Goal: Task Accomplishment & Management: Manage account settings

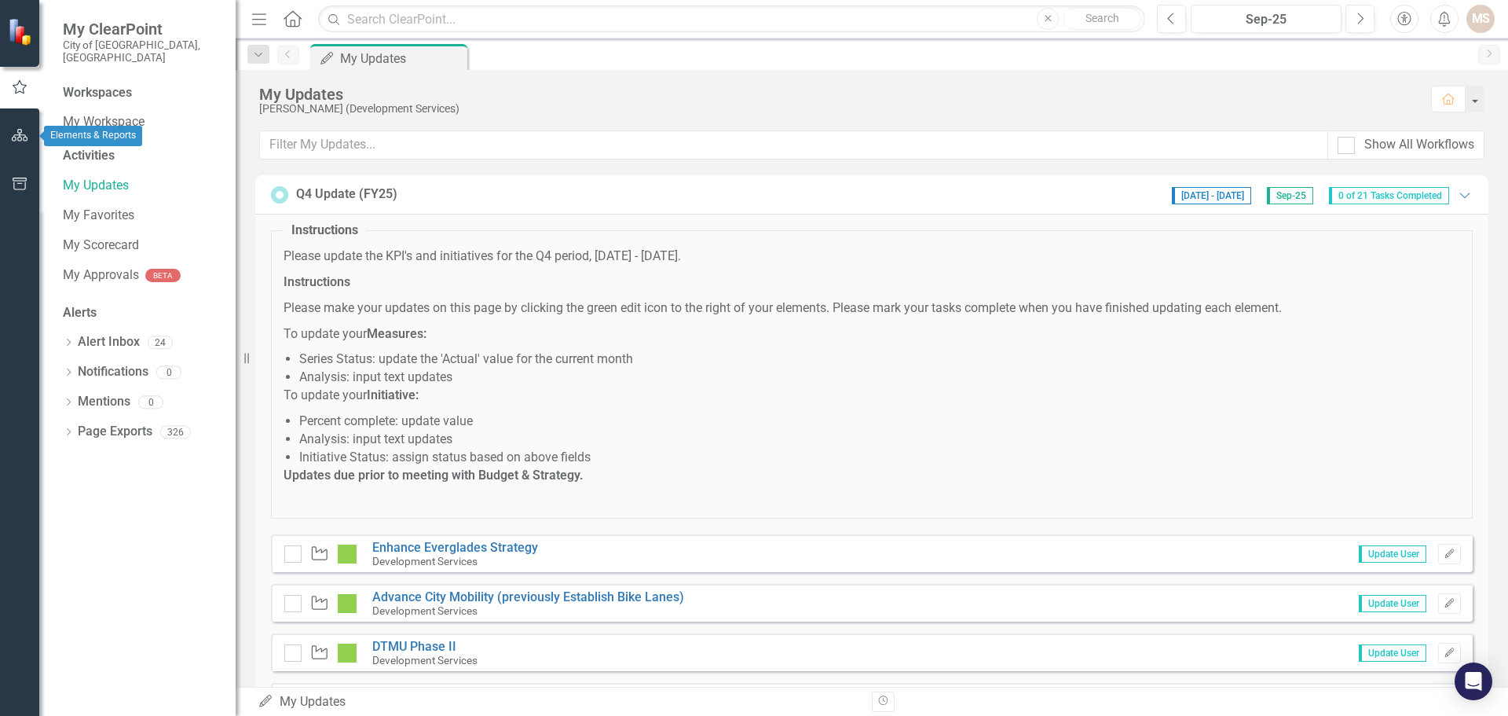
click at [18, 137] on icon "button" at bounding box center [20, 135] width 16 height 13
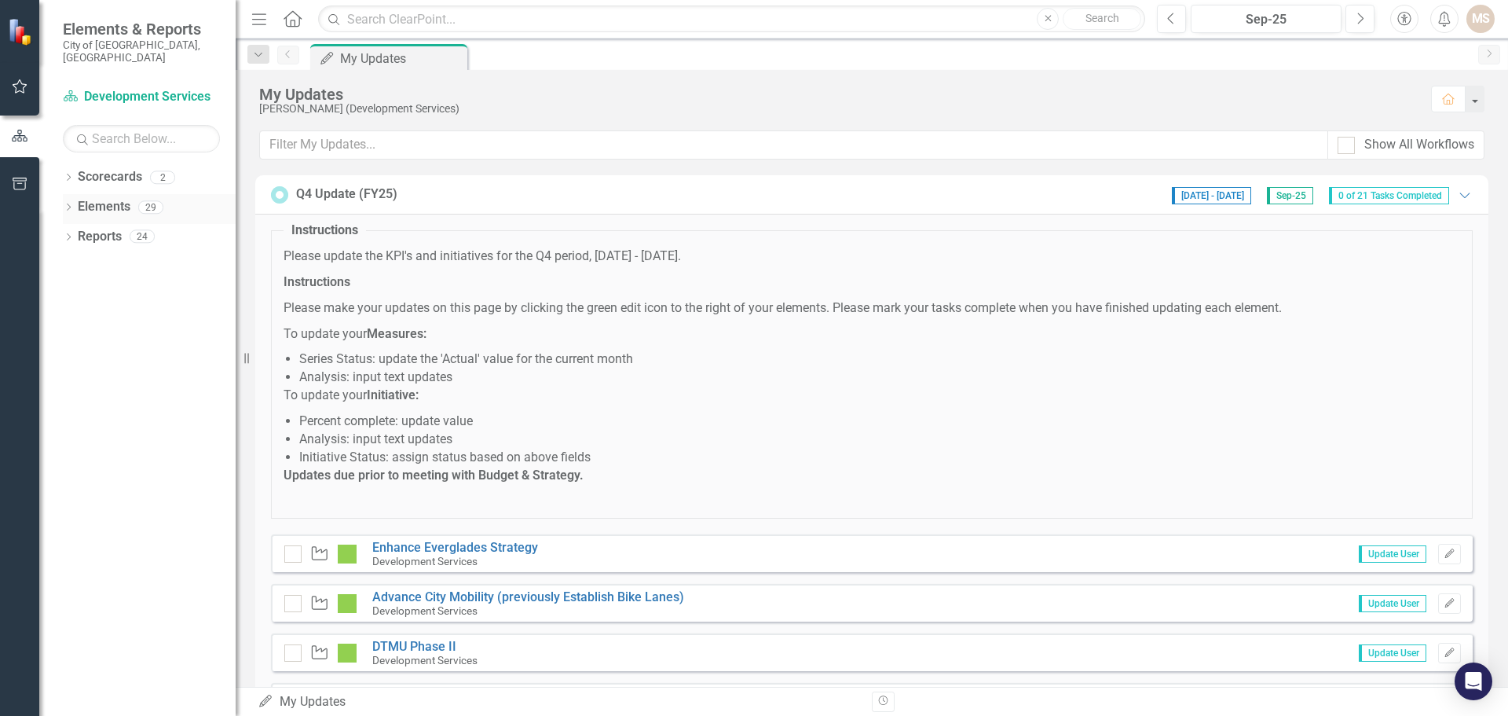
click at [68, 204] on icon "Dropdown" at bounding box center [68, 208] width 11 height 9
click at [79, 293] on icon "Dropdown" at bounding box center [76, 297] width 11 height 9
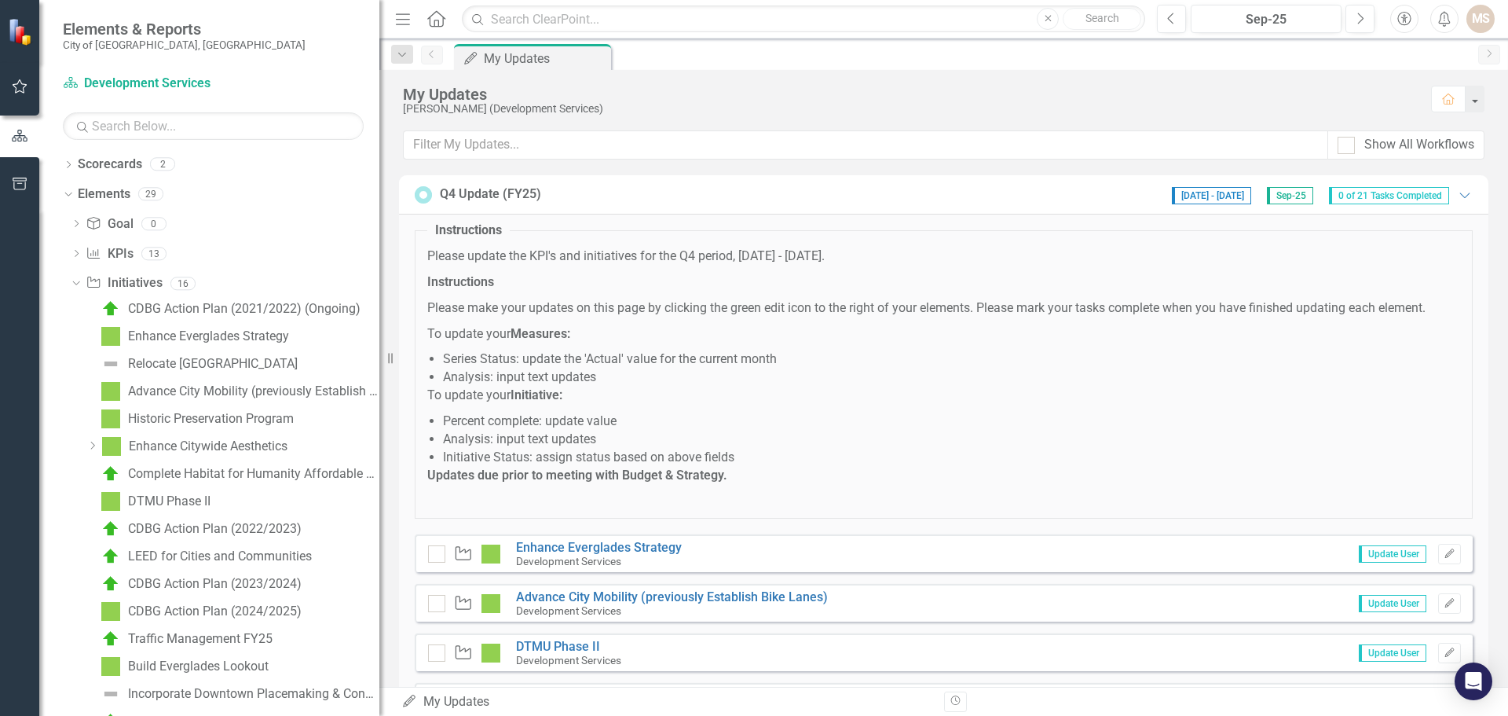
drag, startPoint x: 245, startPoint y: 356, endPoint x: 379, endPoint y: 357, distance: 134.4
click at [379, 357] on div "Resize" at bounding box center [385, 358] width 13 height 716
click at [193, 610] on div "CDBG Action Plan (2024/2025)" at bounding box center [215, 611] width 174 height 14
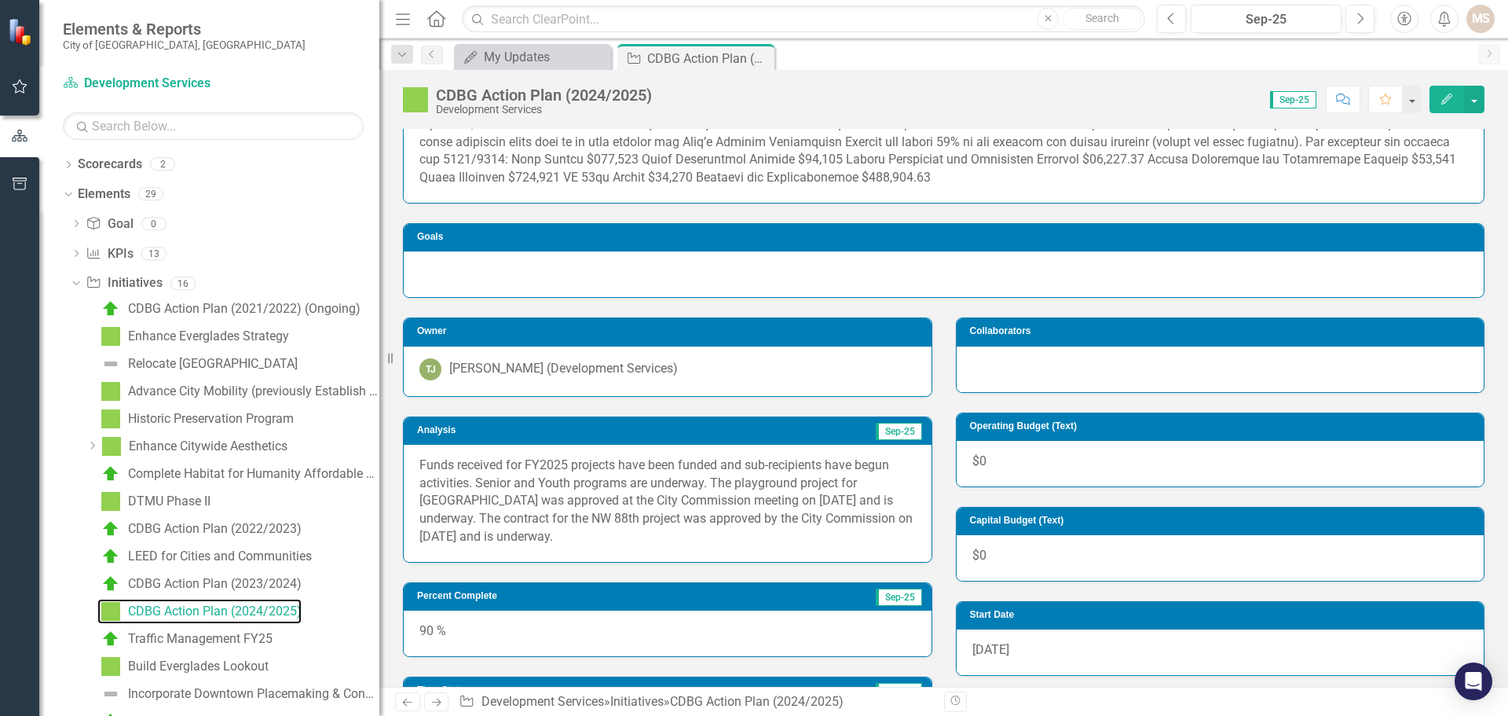
scroll to position [236, 0]
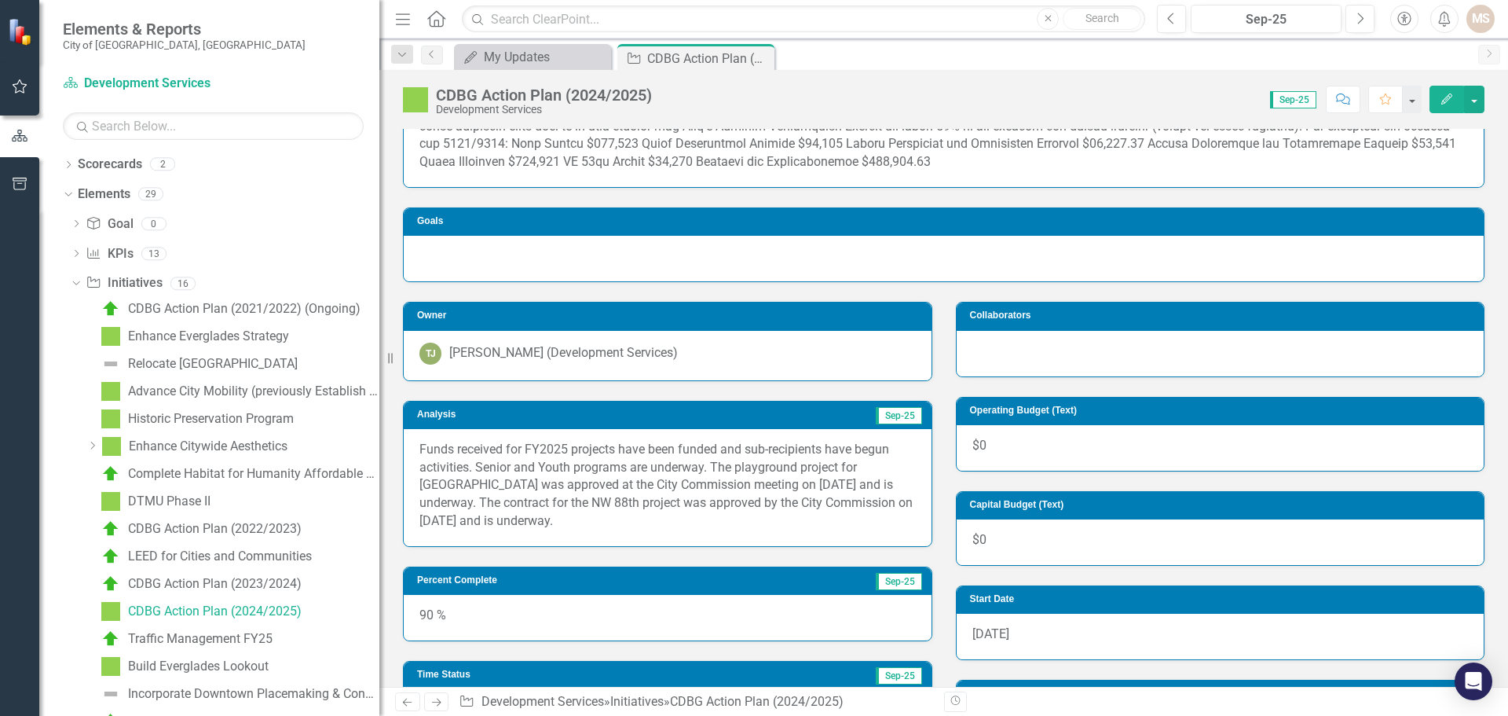
click at [625, 532] on div "Funds received for FY2025 projects have been funded and sub-recipients have beg…" at bounding box center [668, 487] width 528 height 117
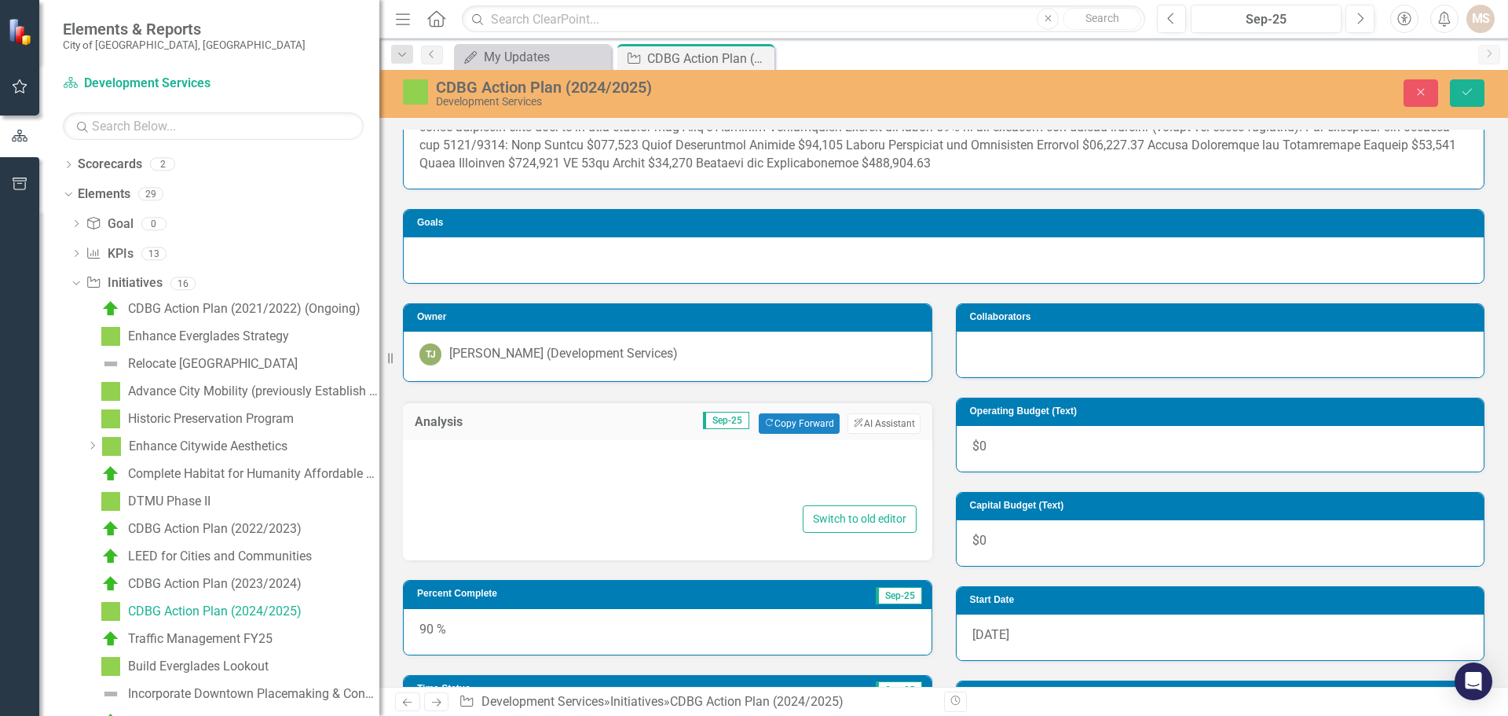
type textarea "<p>Funds received for FY2025 projects have been funded and sub-recipients have …"
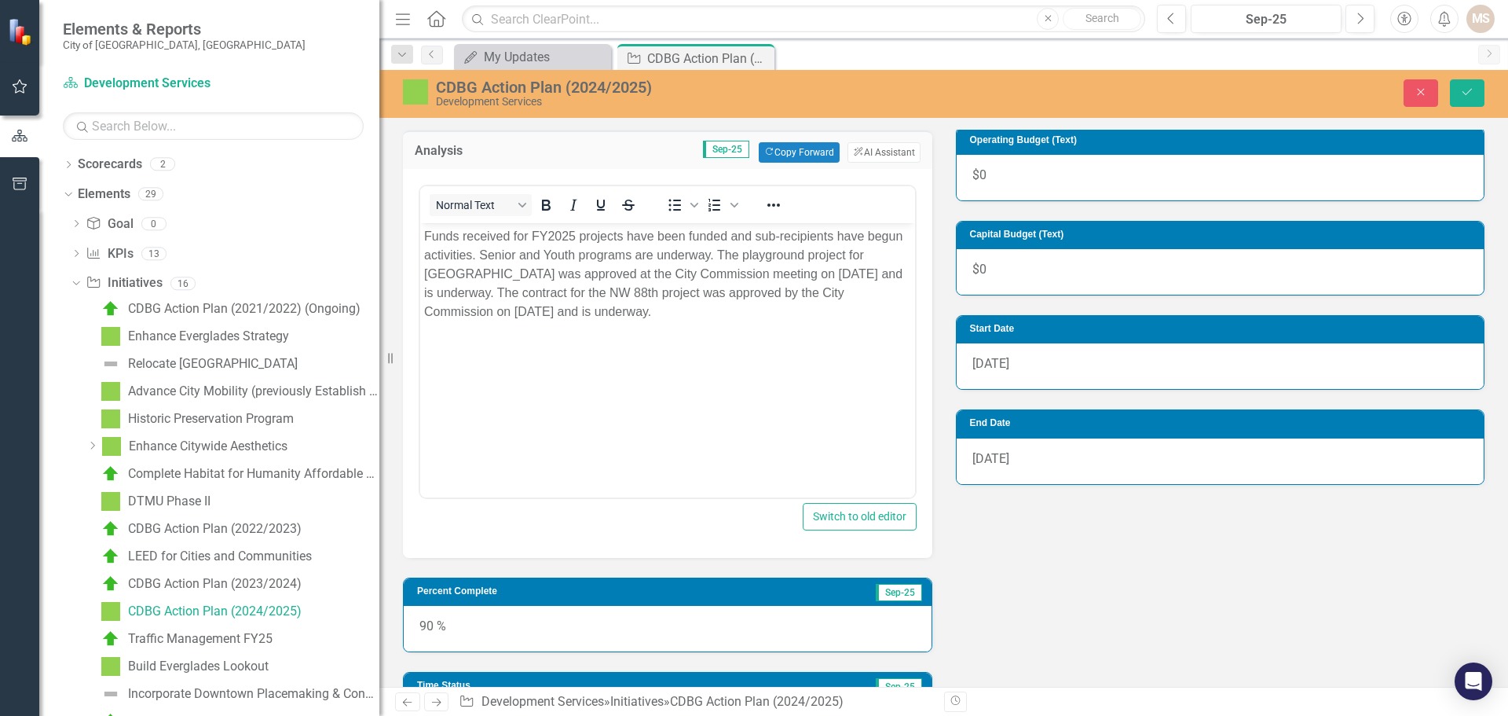
scroll to position [550, 0]
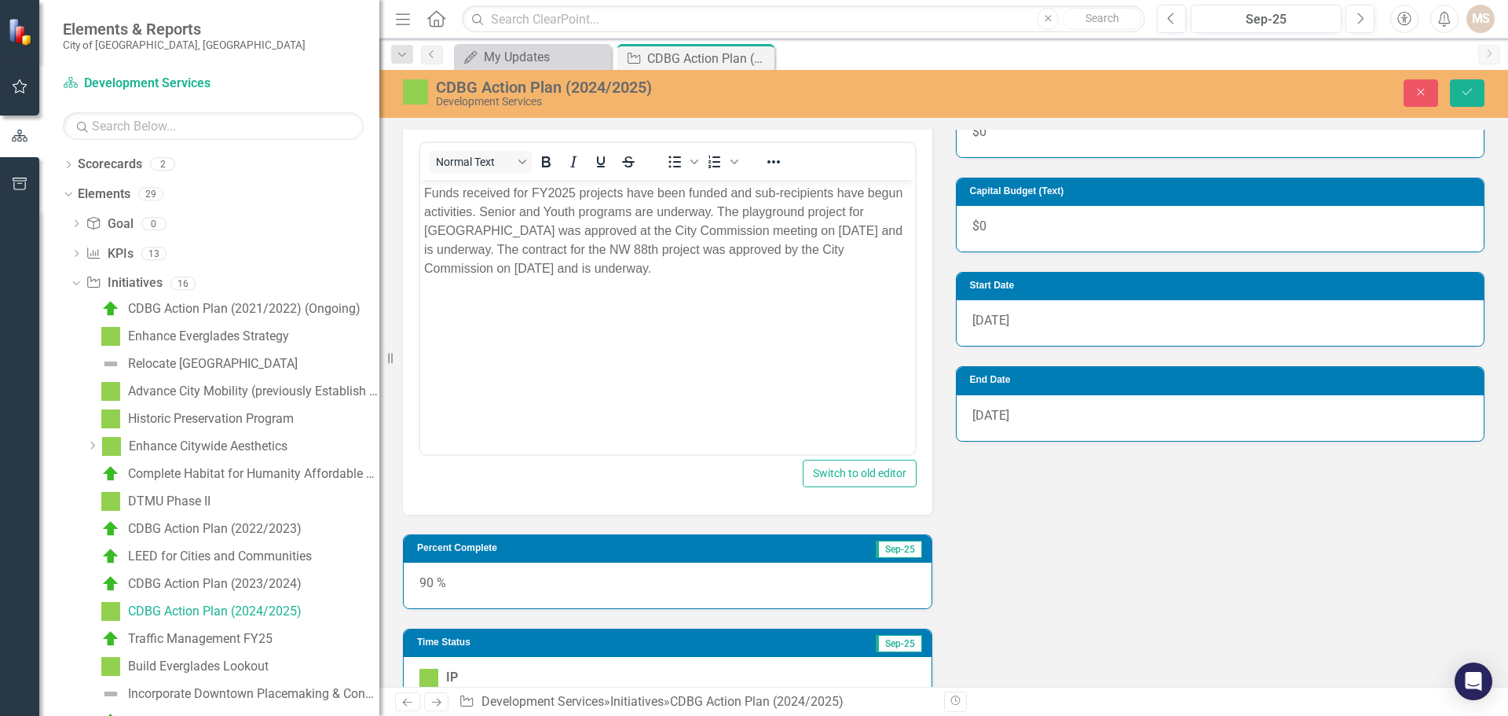
click at [589, 247] on p "Funds received for FY2025 projects have been funded and sub-recipients have beg…" at bounding box center [667, 230] width 487 height 94
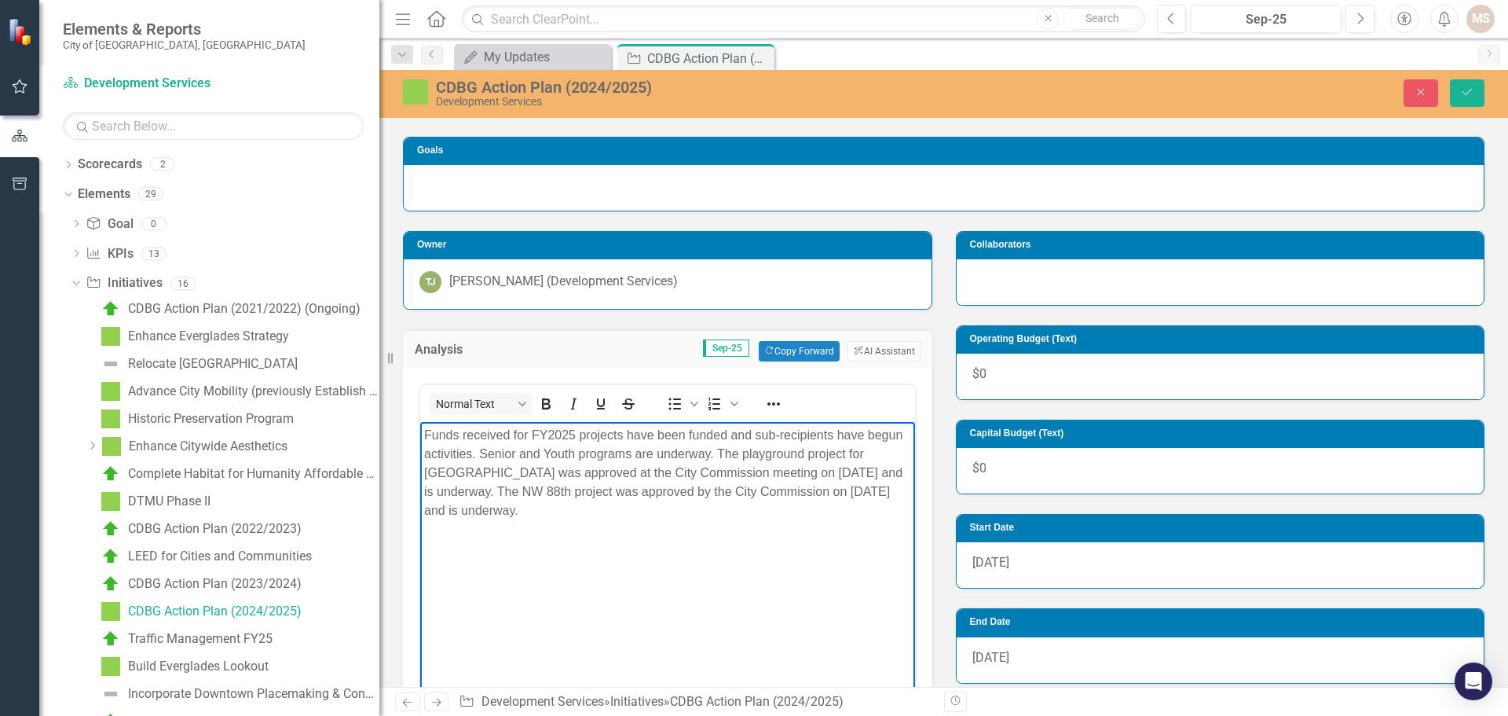
scroll to position [314, 0]
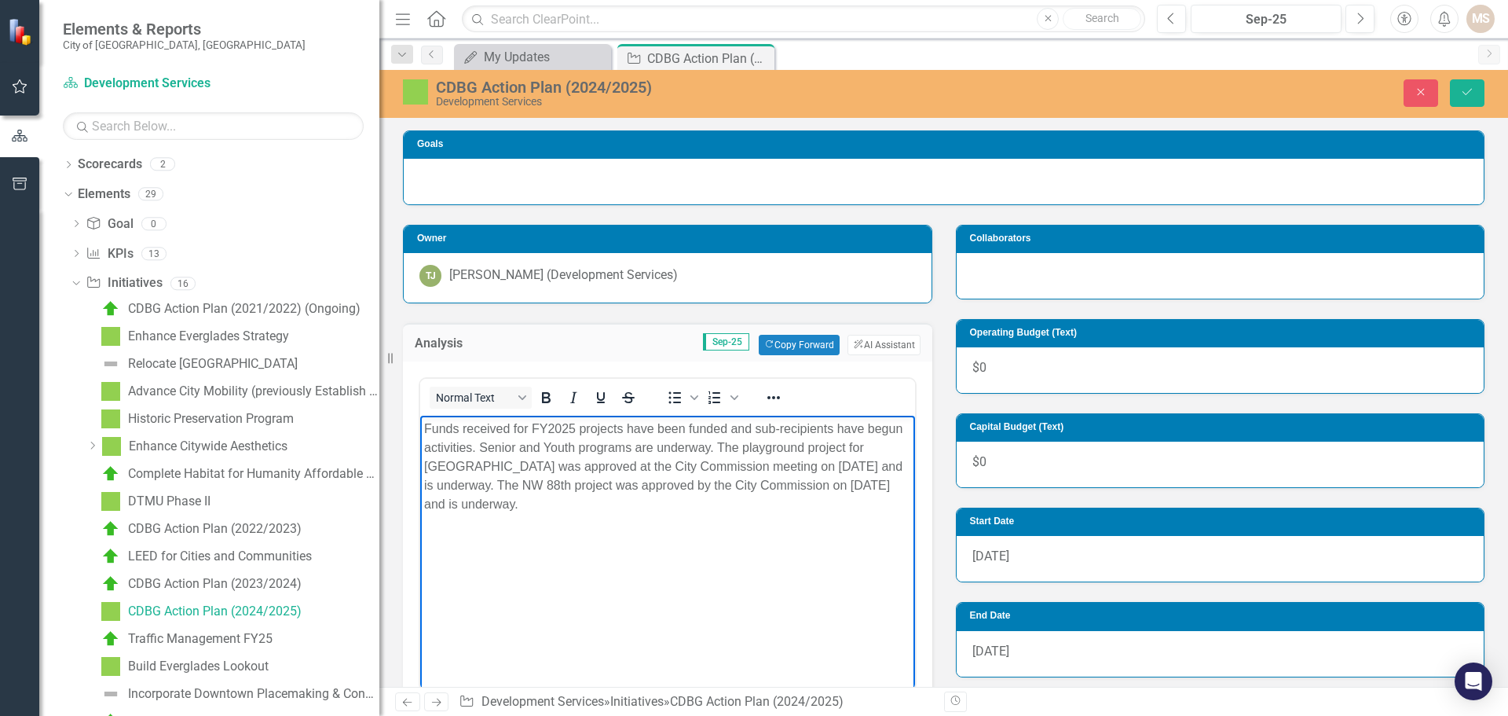
click at [578, 484] on p "Funds received for FY2025 projects have been funded and sub-recipients have beg…" at bounding box center [667, 466] width 487 height 94
click at [865, 532] on body "Funds received for FY2025 projects have been funded and sub-recipients have beg…" at bounding box center [667, 533] width 495 height 236
drag, startPoint x: 570, startPoint y: 504, endPoint x: 665, endPoint y: 490, distance: 96.1
click at [665, 490] on p "Funds received for FY2025 projects have been funded and sub-recipients have beg…" at bounding box center [667, 466] width 487 height 94
click at [601, 341] on td "Sep-25 Copy Forward Copy Forward ClearPoint AI AI Assistant" at bounding box center [713, 345] width 414 height 20
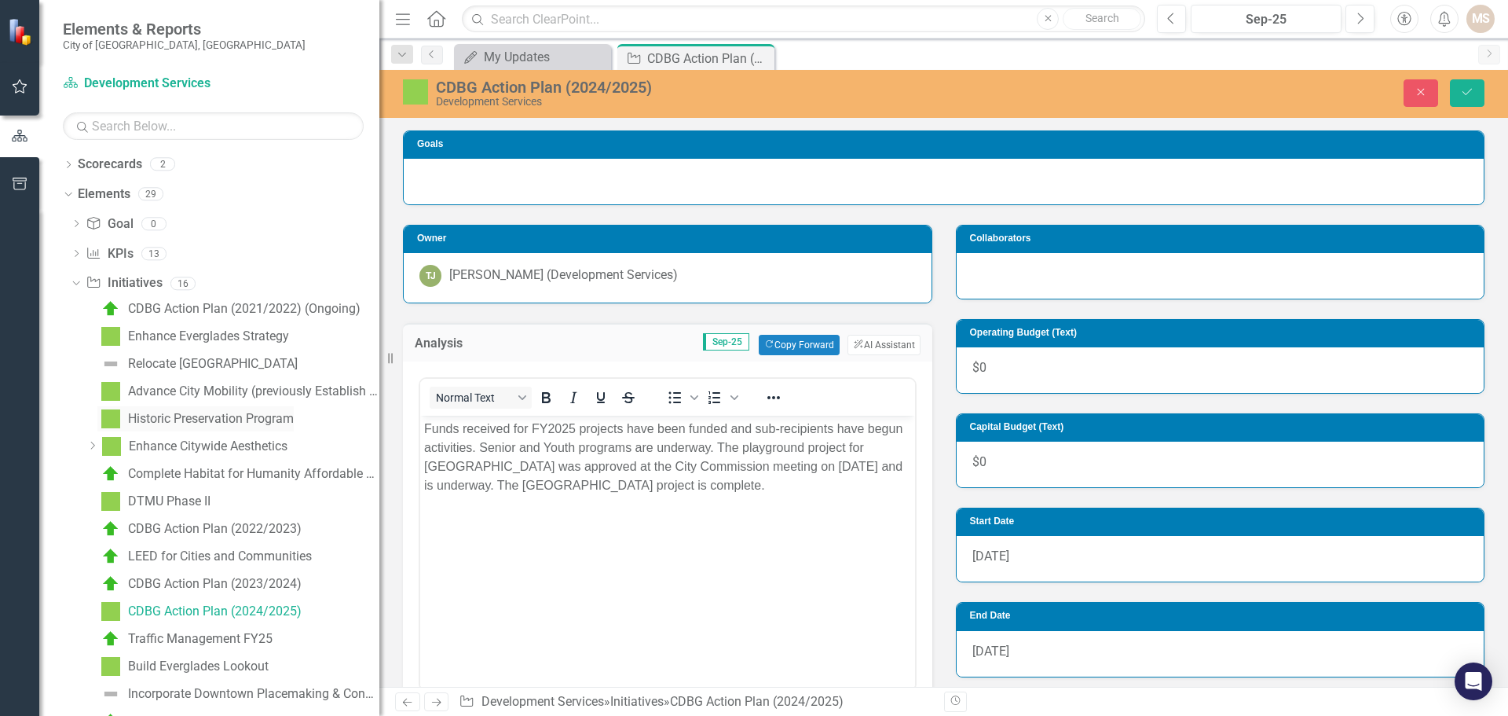
click at [241, 415] on div "Historic Preservation Program" at bounding box center [211, 419] width 166 height 14
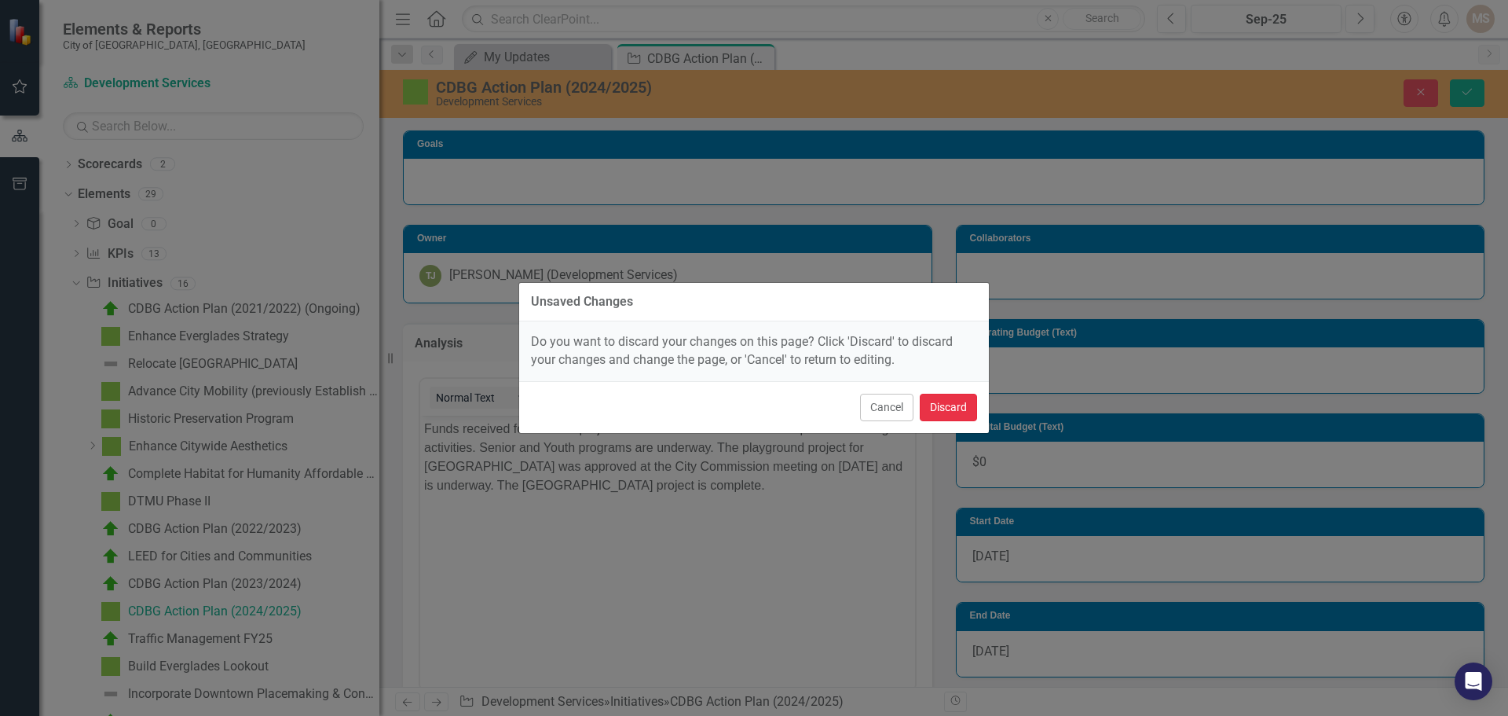
click at [952, 406] on button "Discard" at bounding box center [948, 407] width 57 height 27
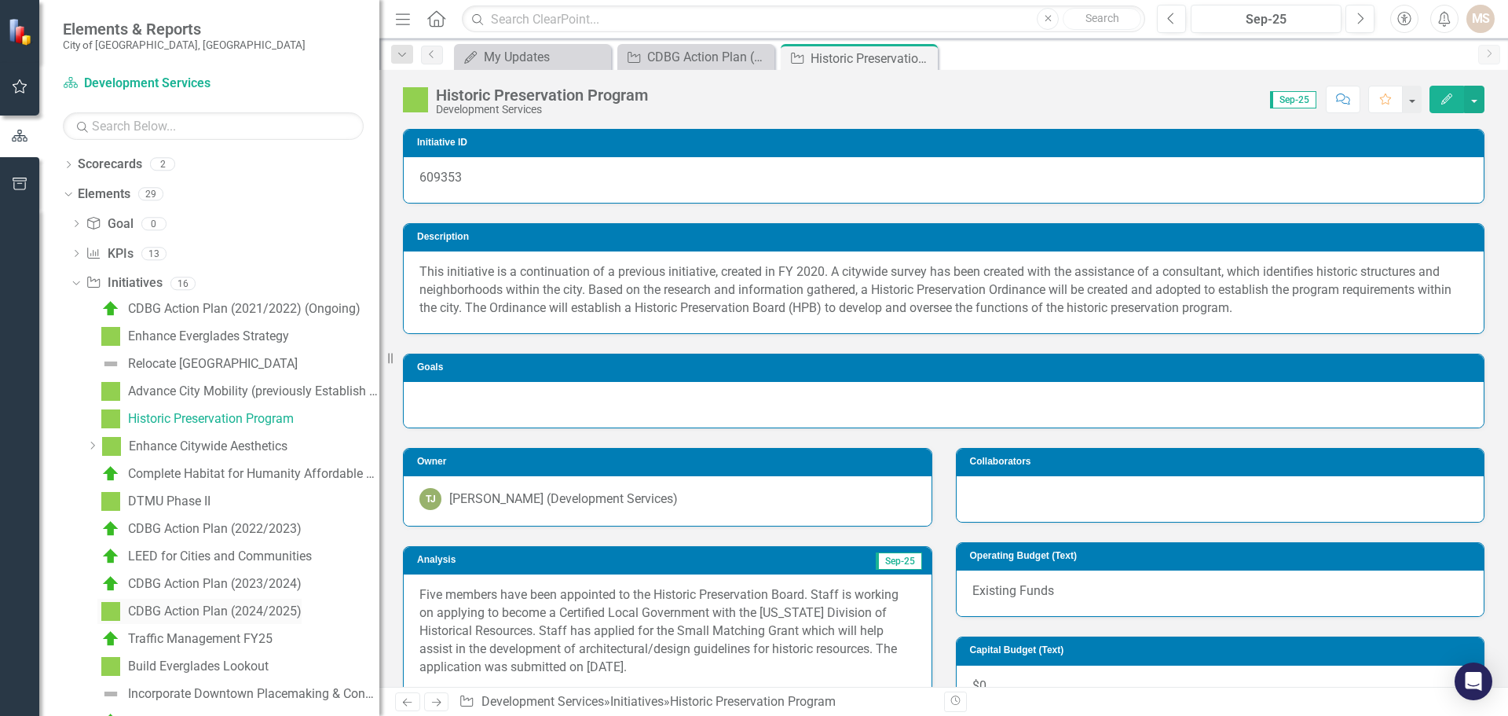
click at [225, 607] on div "CDBG Action Plan (2024/2025)" at bounding box center [215, 611] width 174 height 14
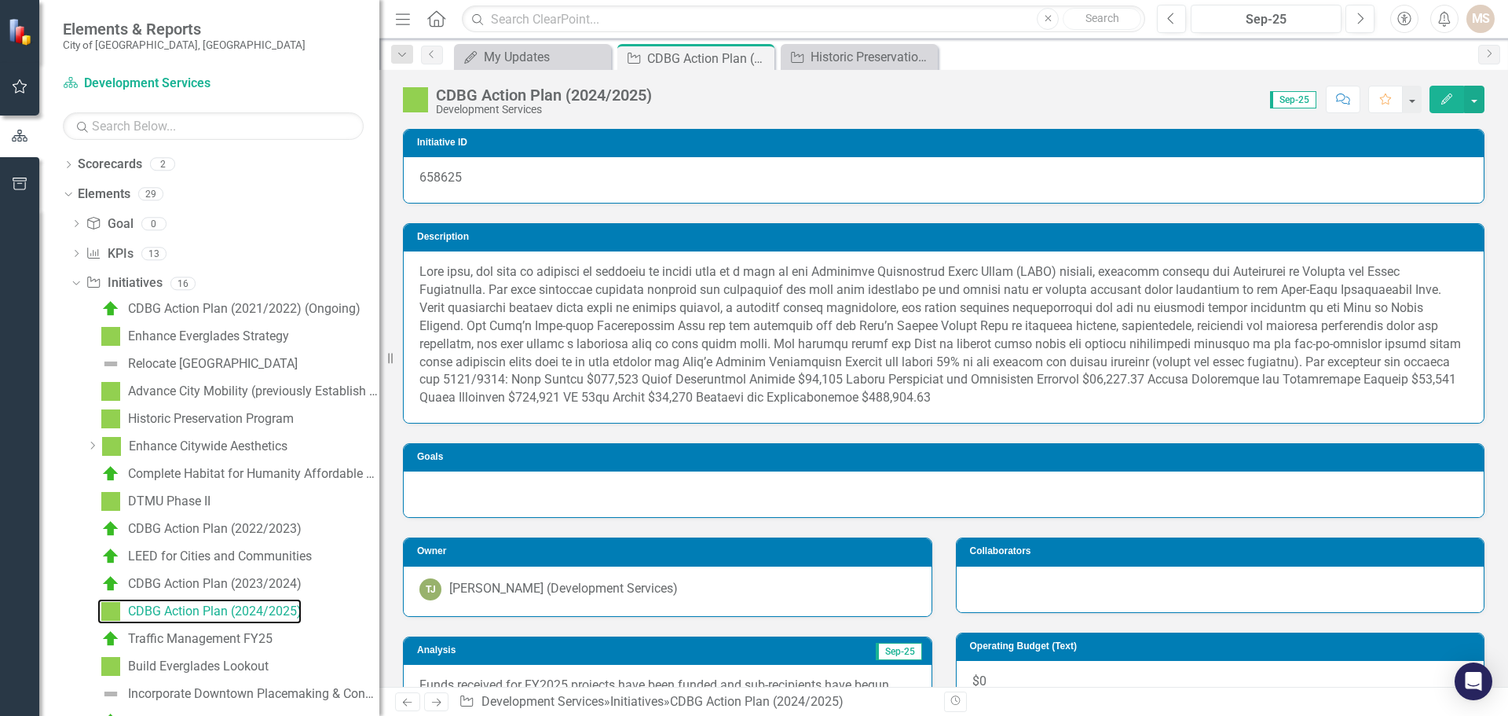
scroll to position [393, 0]
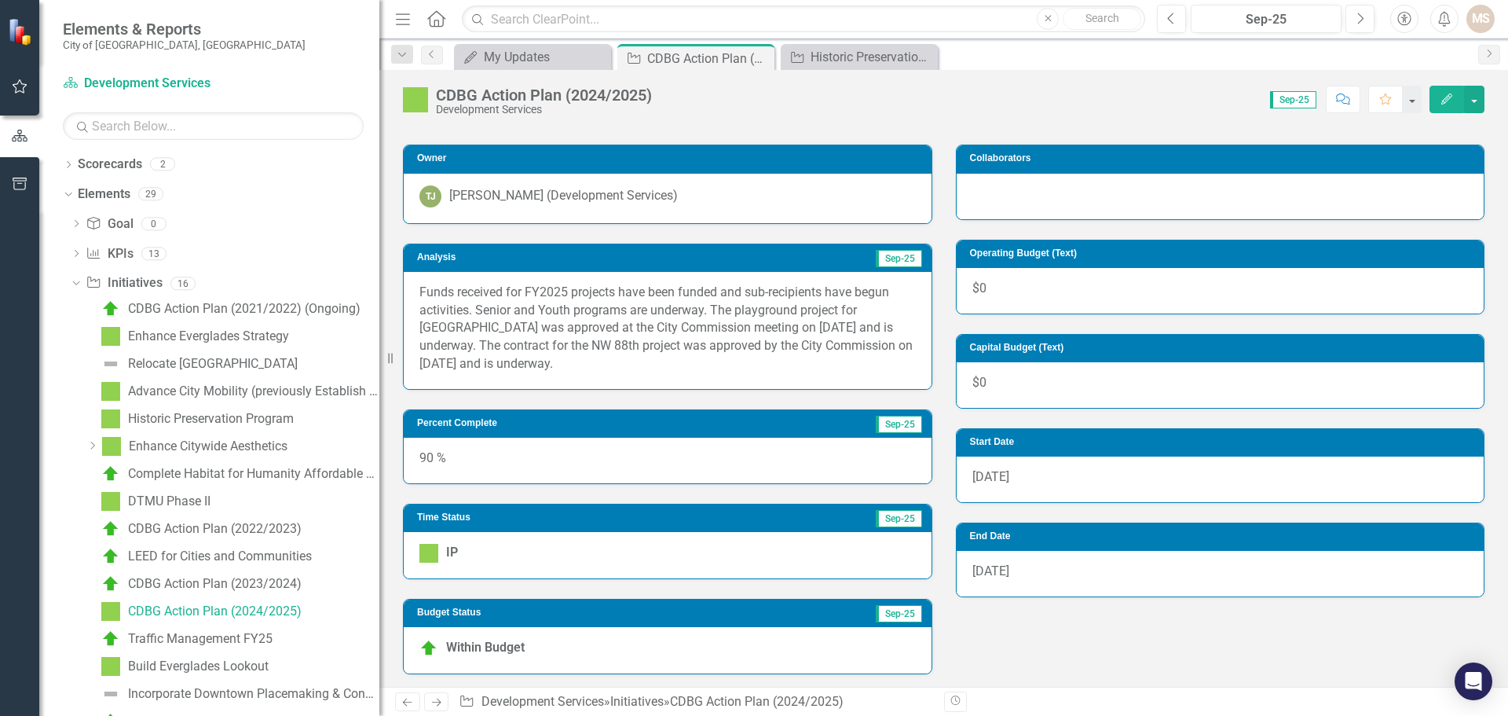
click at [645, 374] on div "Funds received for FY2025 projects have been funded and sub-recipients have beg…" at bounding box center [668, 330] width 528 height 117
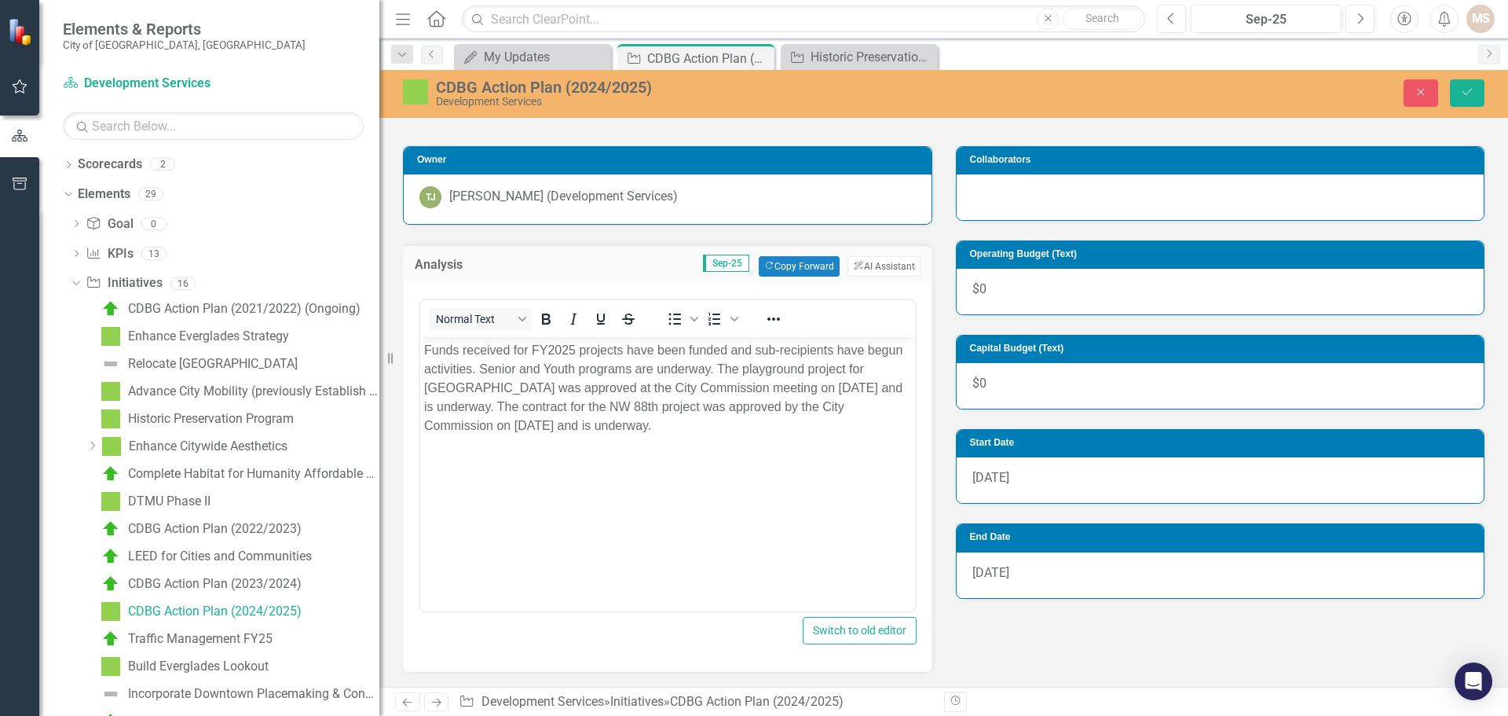
scroll to position [0, 0]
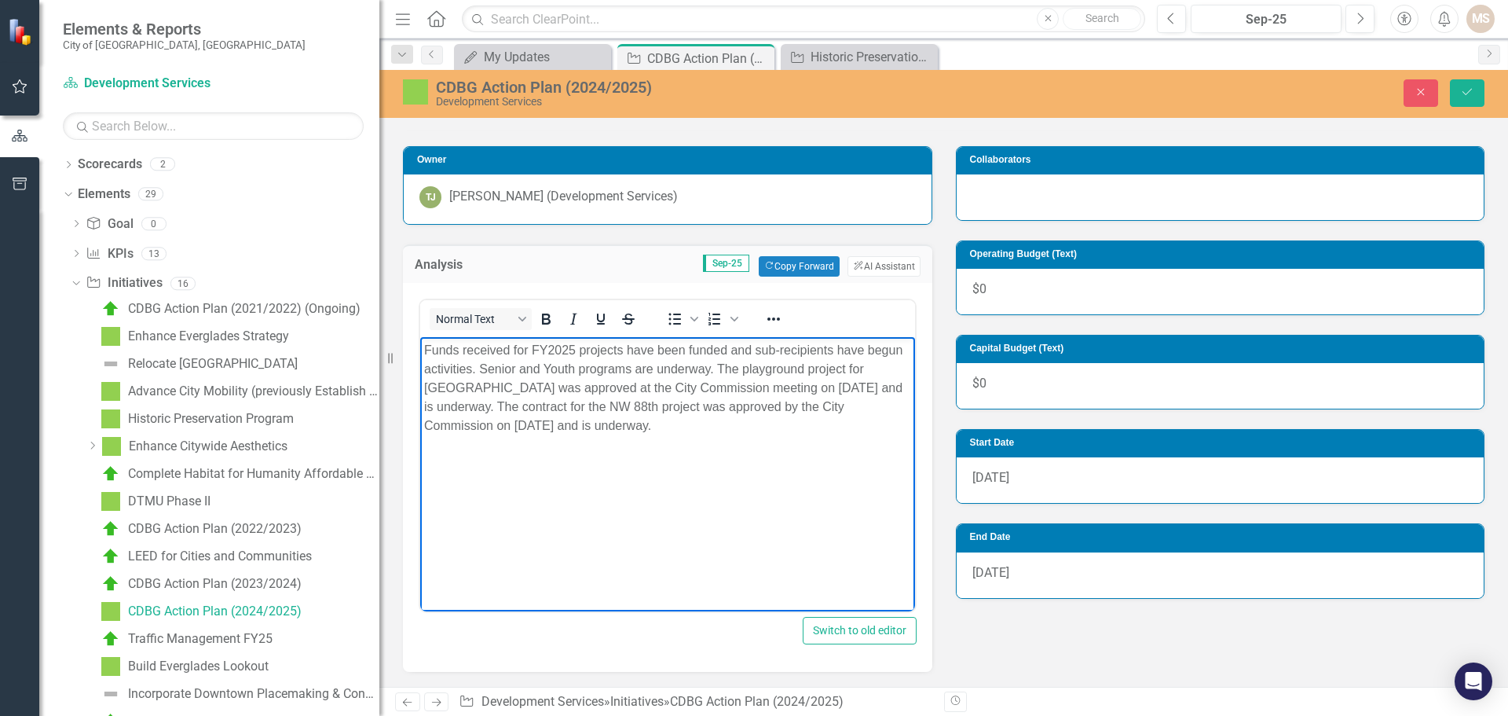
click at [594, 408] on p "Funds received for FY2025 projects have been funded and sub-recipients have beg…" at bounding box center [667, 387] width 487 height 94
click at [573, 403] on p "Funds received for FY2025 projects have been funded and sub-recipients have beg…" at bounding box center [667, 387] width 487 height 94
click at [663, 405] on p "Funds received for FY2025 projects have been funded and sub-recipients have beg…" at bounding box center [667, 387] width 487 height 94
click at [599, 427] on p "Funds received for FY2025 projects have been funded and sub-recipients have beg…" at bounding box center [667, 387] width 487 height 94
click at [206, 474] on div "Complete Habitat for Humanity Affordable Housing" at bounding box center [253, 474] width 251 height 14
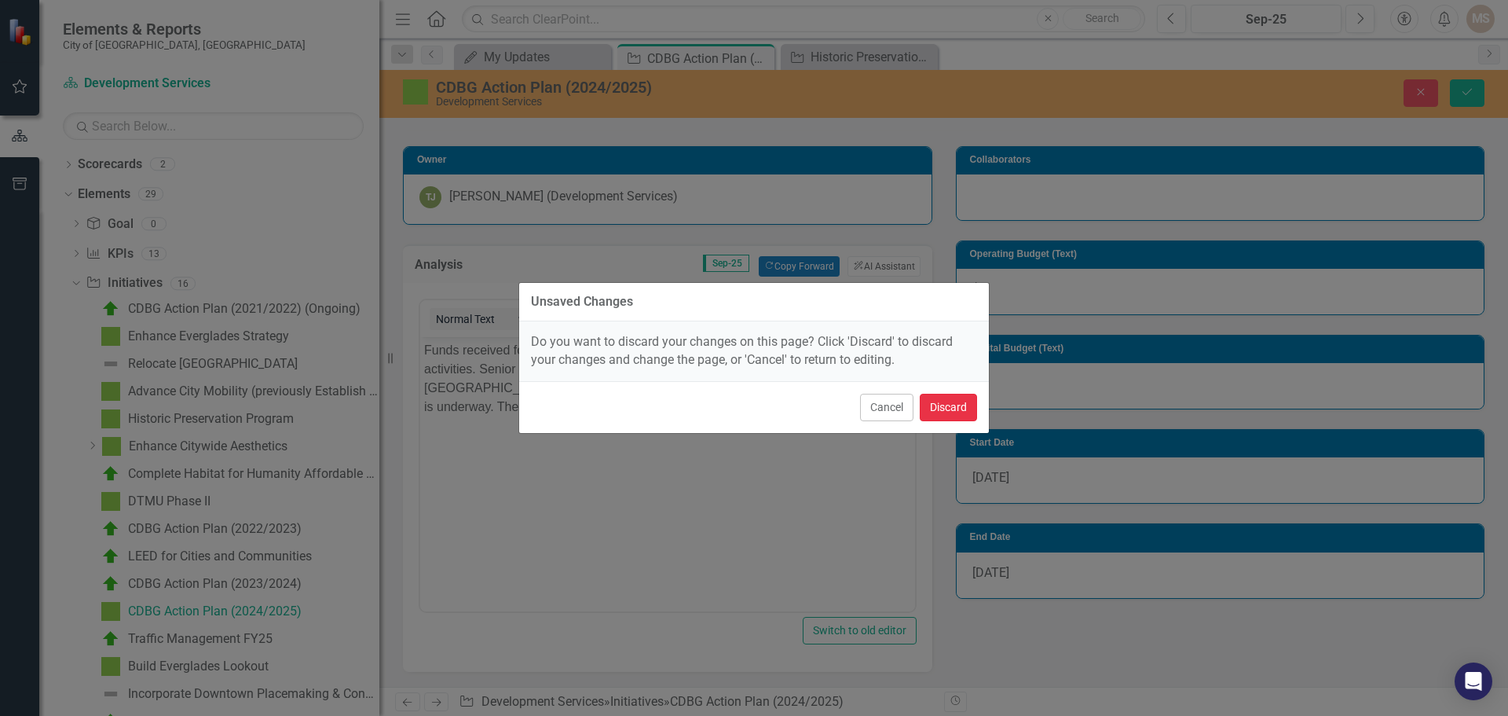
click at [949, 401] on button "Discard" at bounding box center [948, 407] width 57 height 27
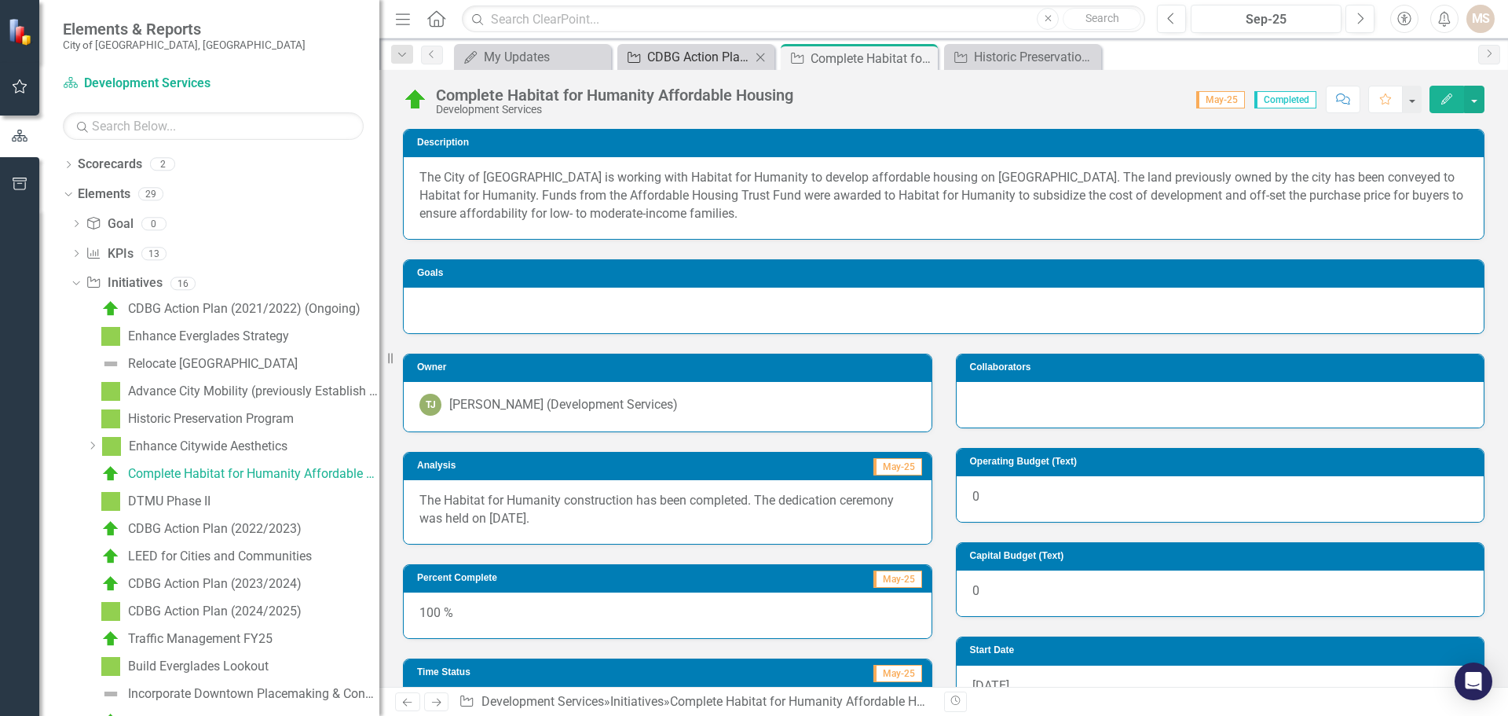
click at [700, 66] on div "CDBG Action Plan (2024/2025)" at bounding box center [699, 57] width 104 height 20
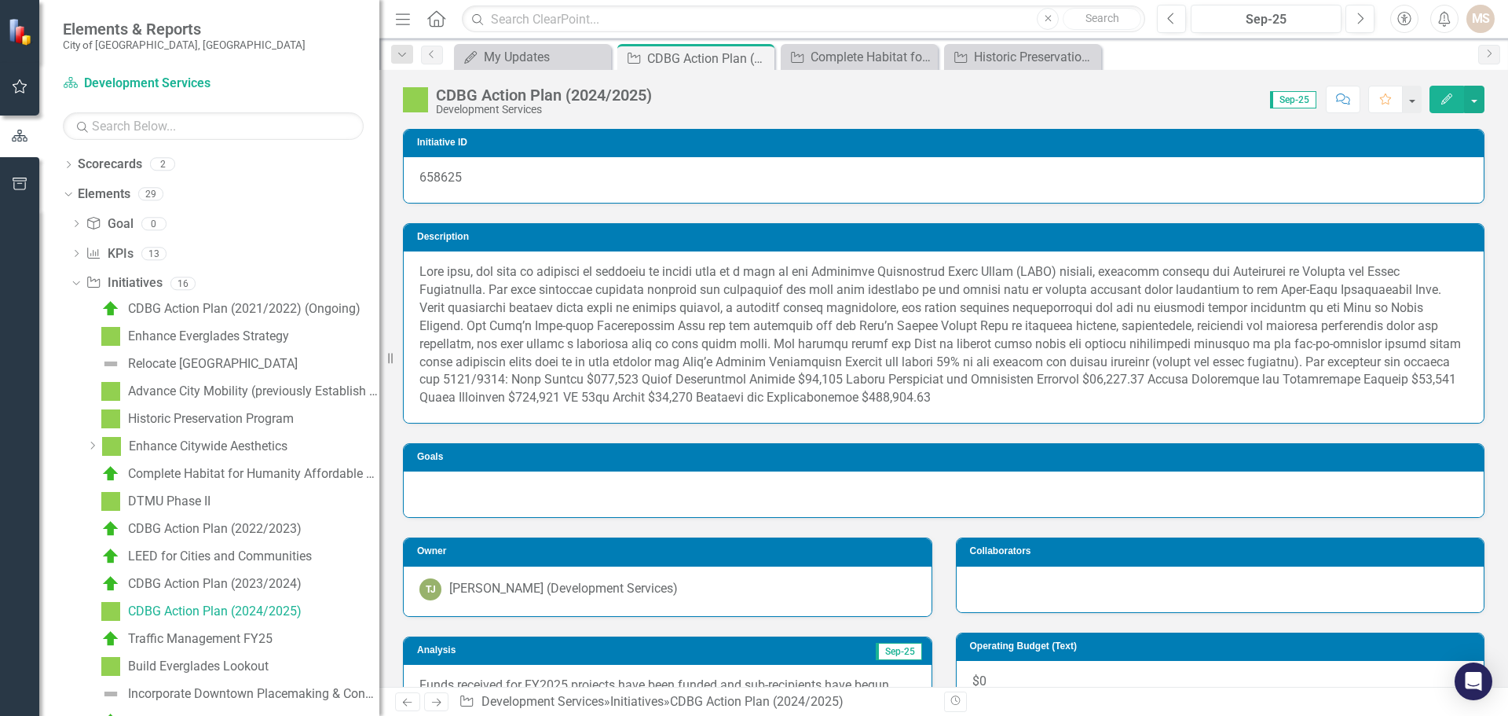
scroll to position [393, 0]
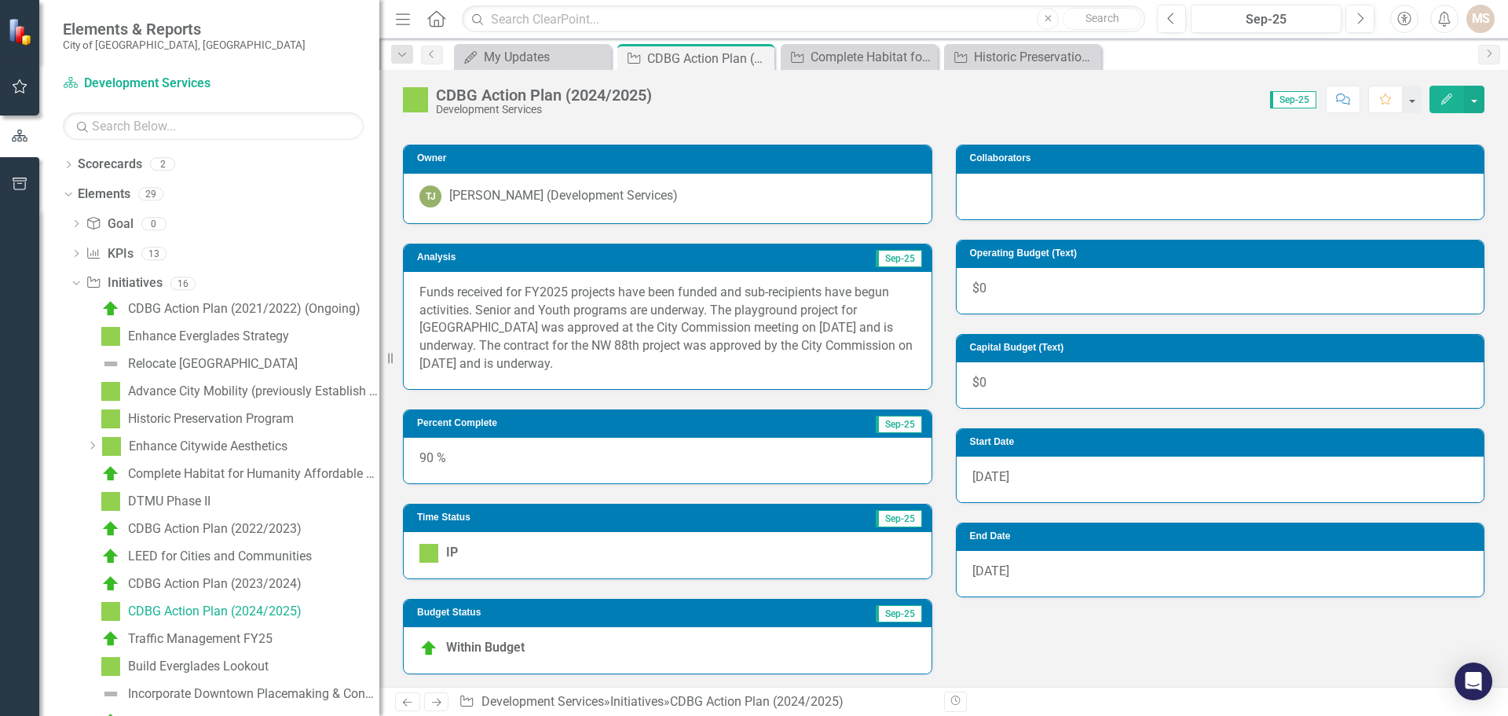
click at [702, 358] on p "Funds received for FY2025 projects have been funded and sub-recipients have beg…" at bounding box center [668, 329] width 497 height 90
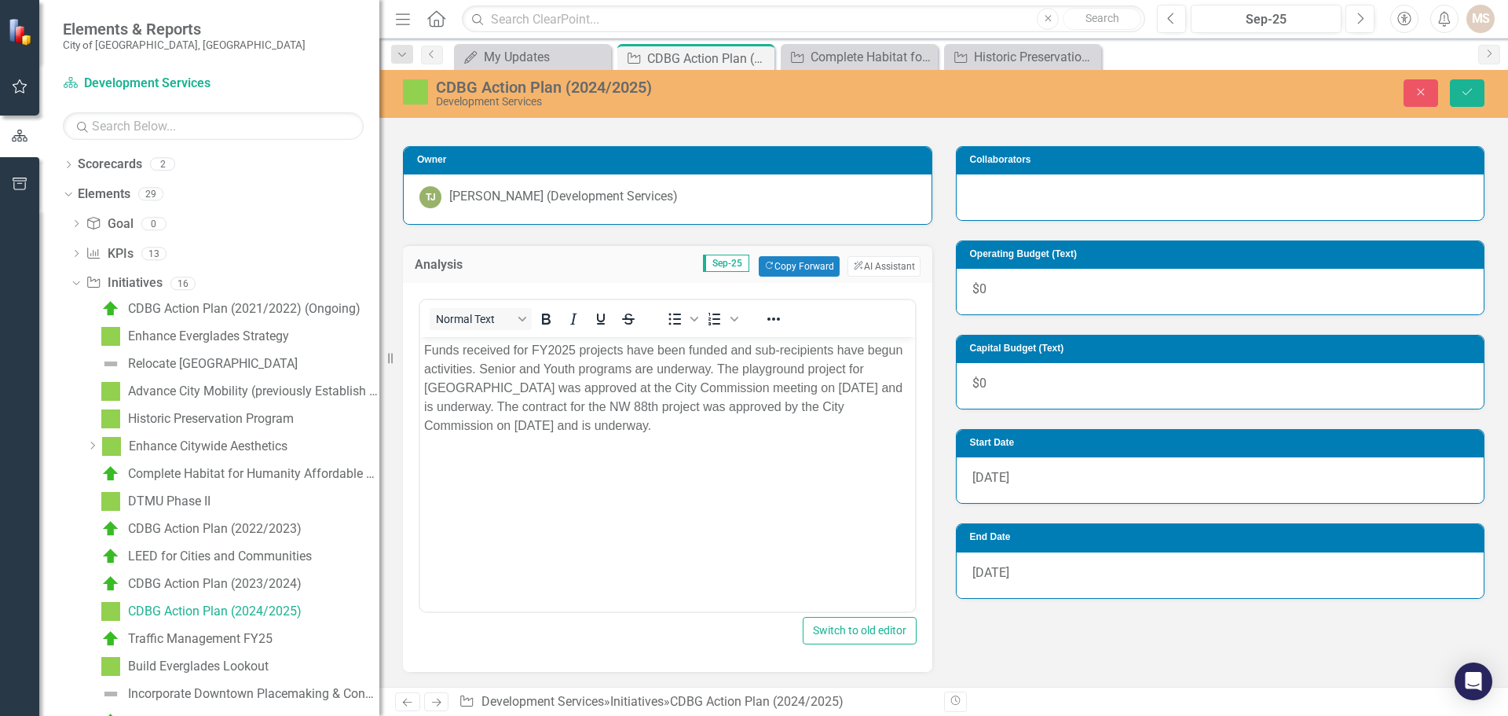
scroll to position [0, 0]
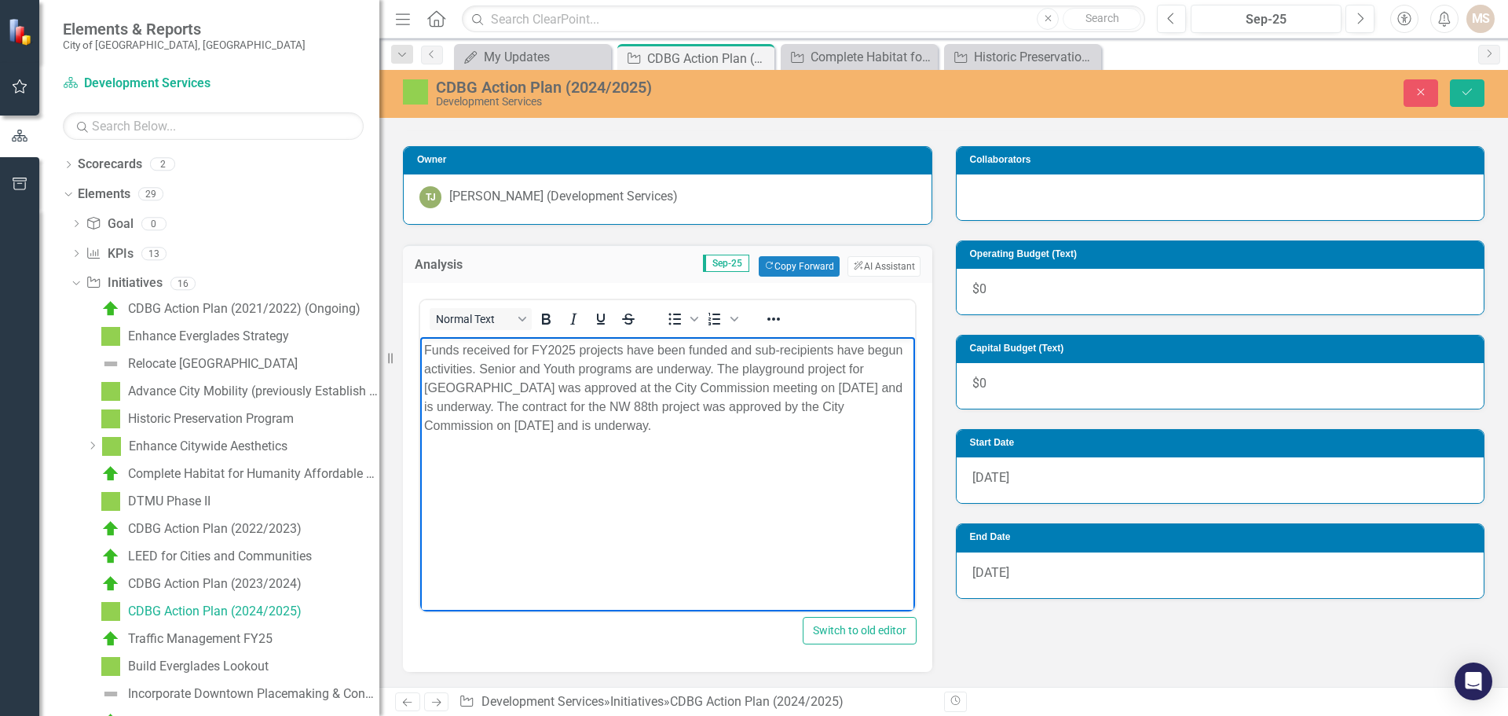
click at [603, 405] on p "Funds received for FY2025 projects have been funded and sub-recipients have beg…" at bounding box center [667, 387] width 487 height 94
click at [575, 407] on p "Funds received for FY2025 projects have been funded and sub-recipients have beg…" at bounding box center [667, 387] width 487 height 94
click at [658, 401] on p "Funds received for FY2025 projects have been funded and sub-recipients have beg…" at bounding box center [667, 387] width 487 height 94
click at [665, 427] on p "Funds received for FY2025 projects have been funded and sub-recipients have beg…" at bounding box center [667, 387] width 487 height 94
click at [630, 544] on body "Funds received for FY2025 projects have been funded and sub-recipients have beg…" at bounding box center [667, 454] width 495 height 236
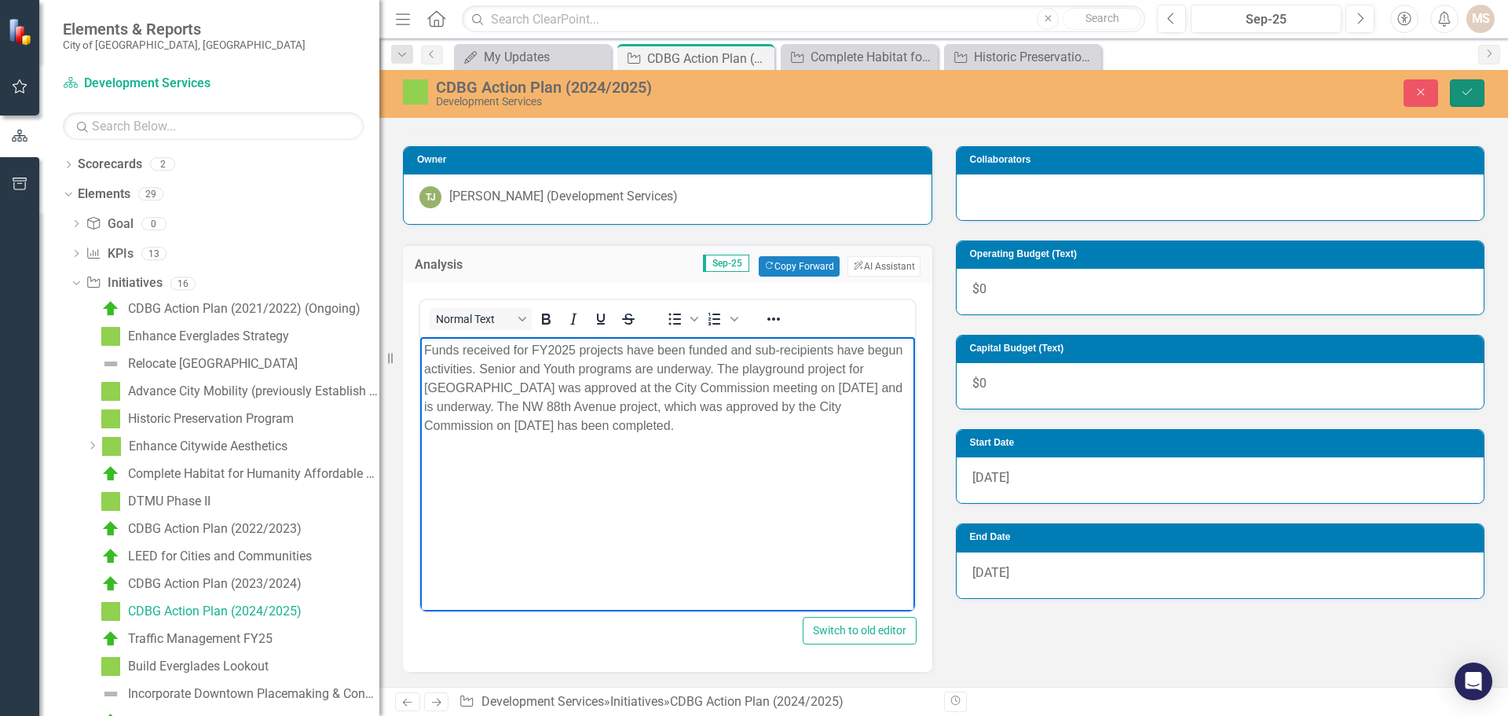
click at [1454, 85] on button "Save" at bounding box center [1467, 92] width 35 height 27
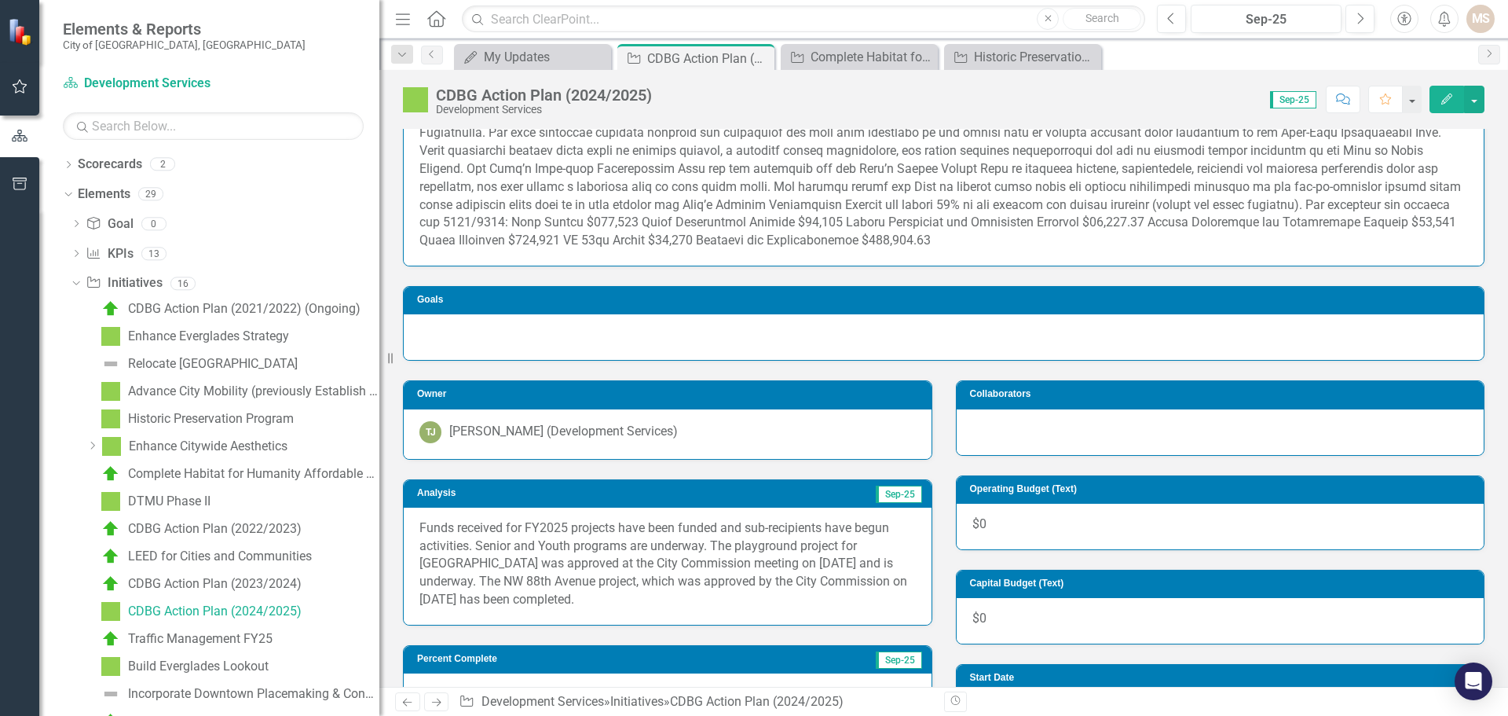
scroll to position [314, 0]
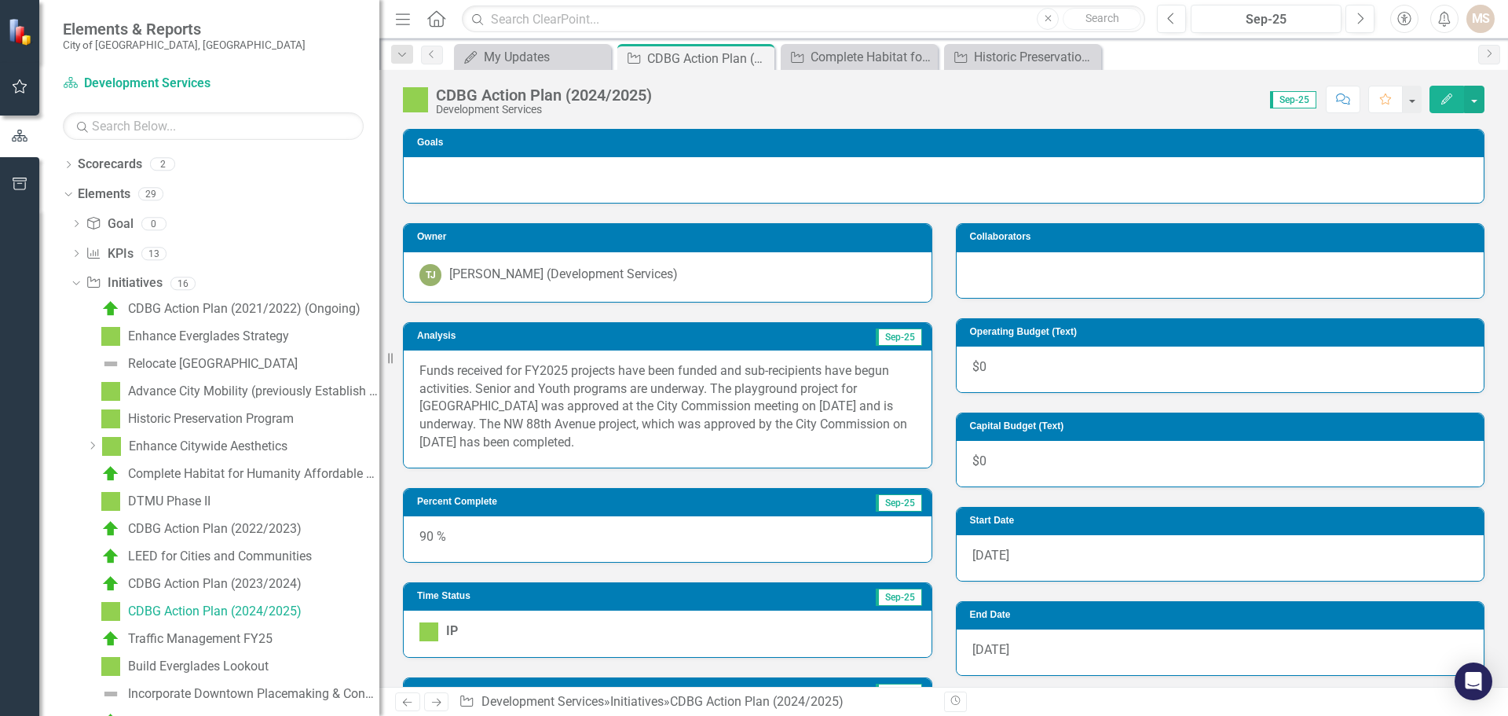
click at [582, 544] on div "90 %" at bounding box center [668, 539] width 528 height 46
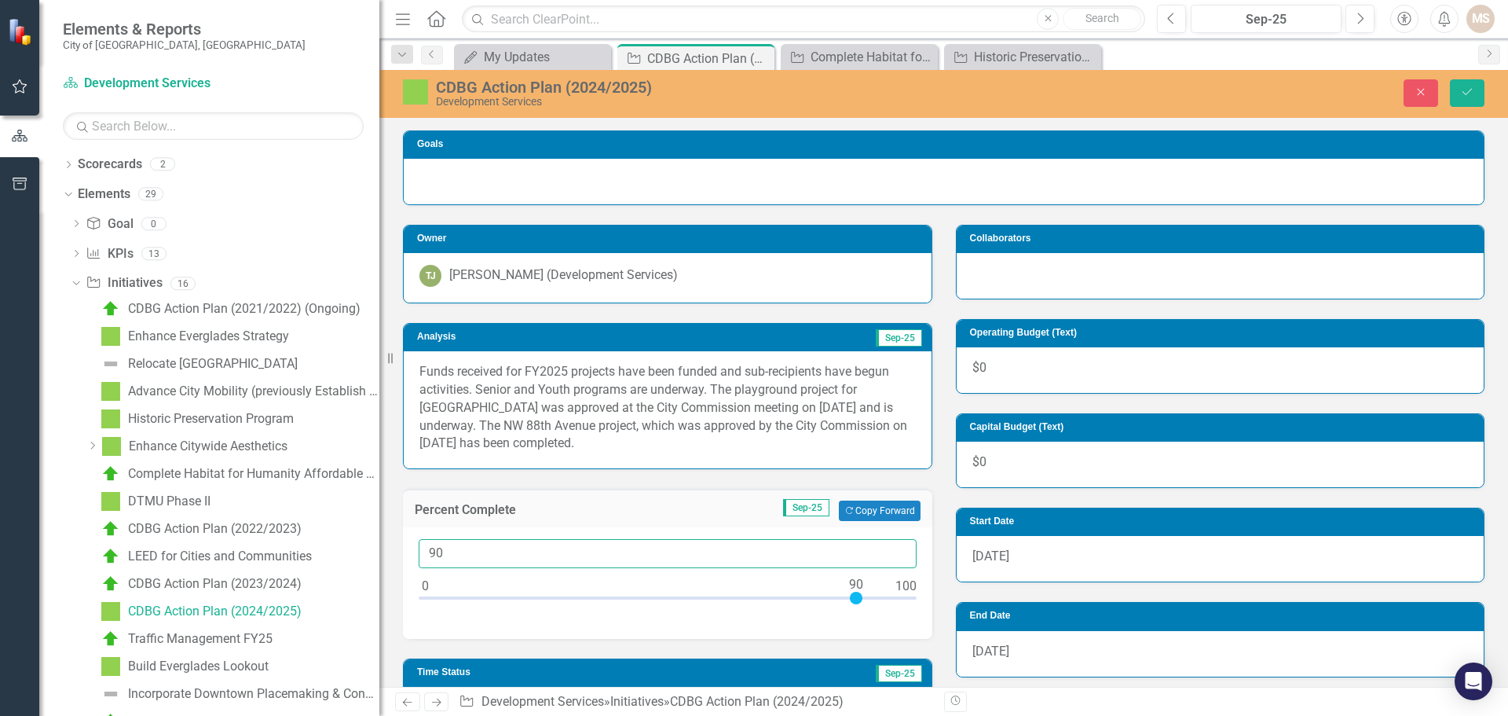
click at [574, 545] on input "90" at bounding box center [668, 553] width 498 height 29
type input "090"
click at [1465, 93] on icon "Save" at bounding box center [1468, 91] width 14 height 11
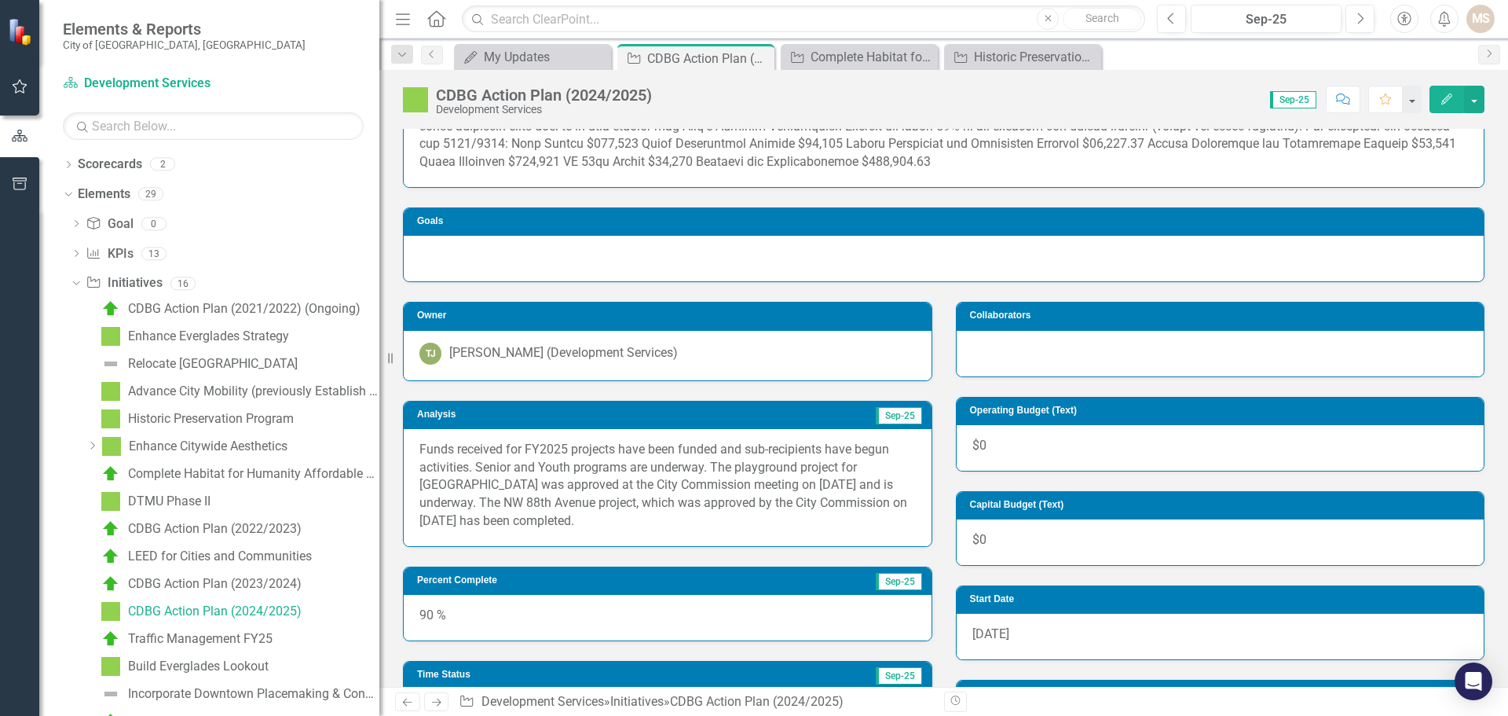
scroll to position [0, 0]
